Goal: Obtain resource: Download file/media

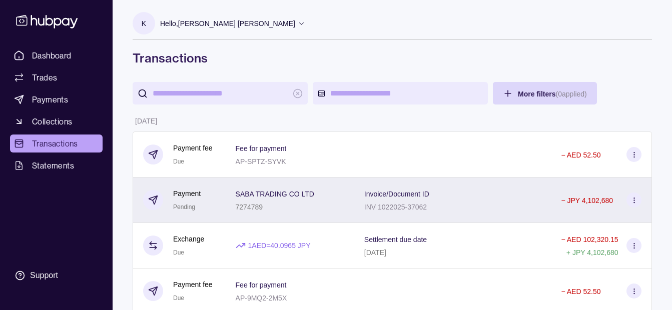
click at [320, 205] on div "SABA TRADING CO LTD 7274789" at bounding box center [290, 200] width 109 height 25
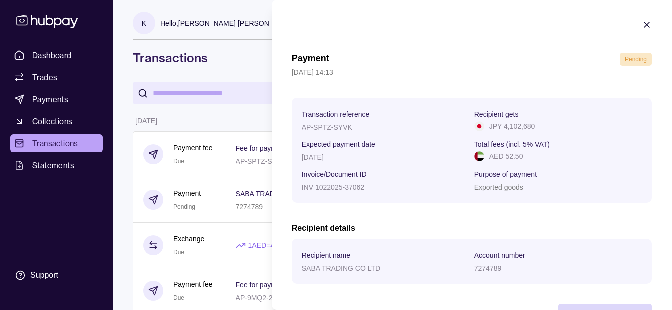
scroll to position [37, 0]
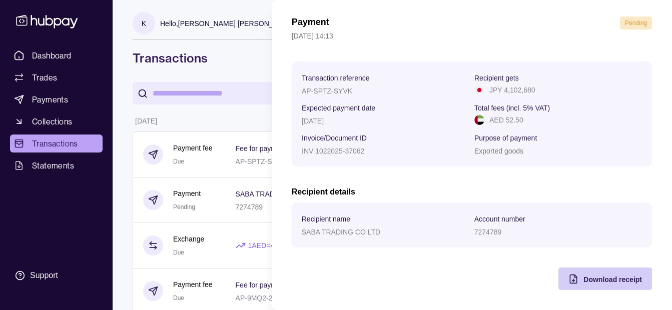
click at [599, 281] on span "Download receipt" at bounding box center [612, 280] width 59 height 8
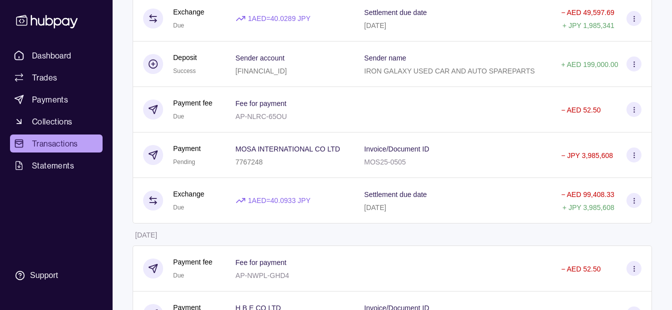
scroll to position [550, 0]
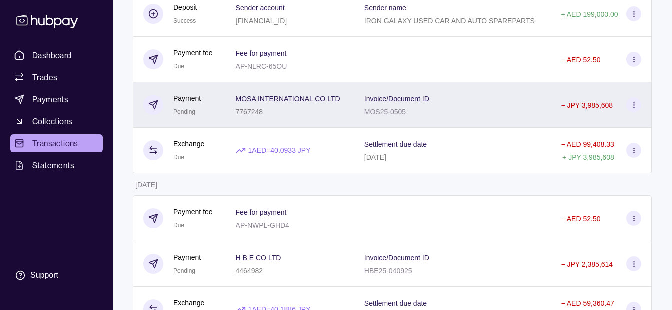
click at [320, 112] on div "7767248" at bounding box center [288, 112] width 105 height 12
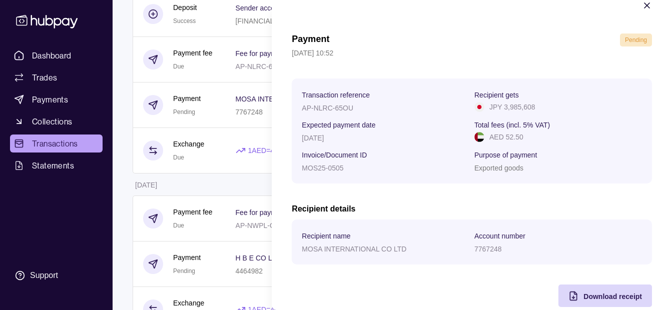
scroll to position [37, 0]
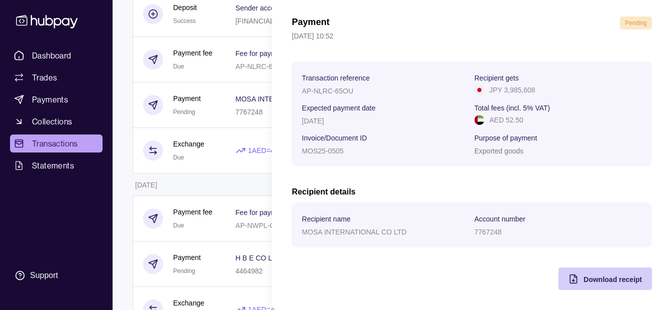
click at [588, 280] on span "Download receipt" at bounding box center [612, 280] width 59 height 8
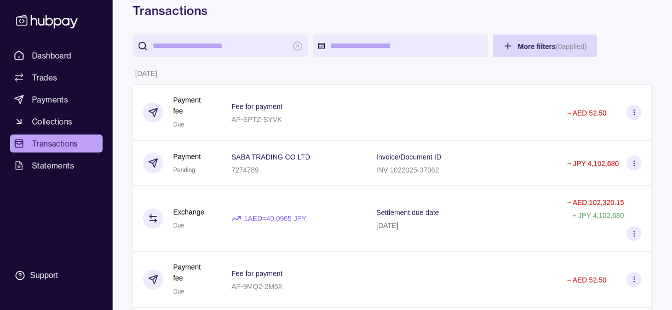
scroll to position [0, 0]
